Goal: Find specific page/section: Find specific page/section

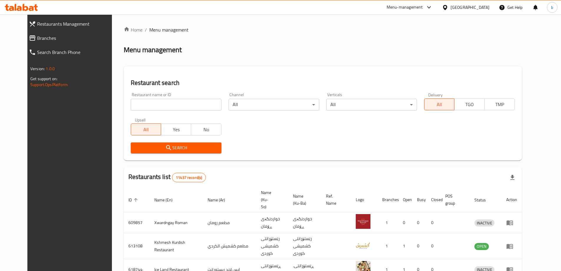
click at [26, 9] on icon at bounding box center [21, 7] width 33 height 7
